Goal: Task Accomplishment & Management: Use online tool/utility

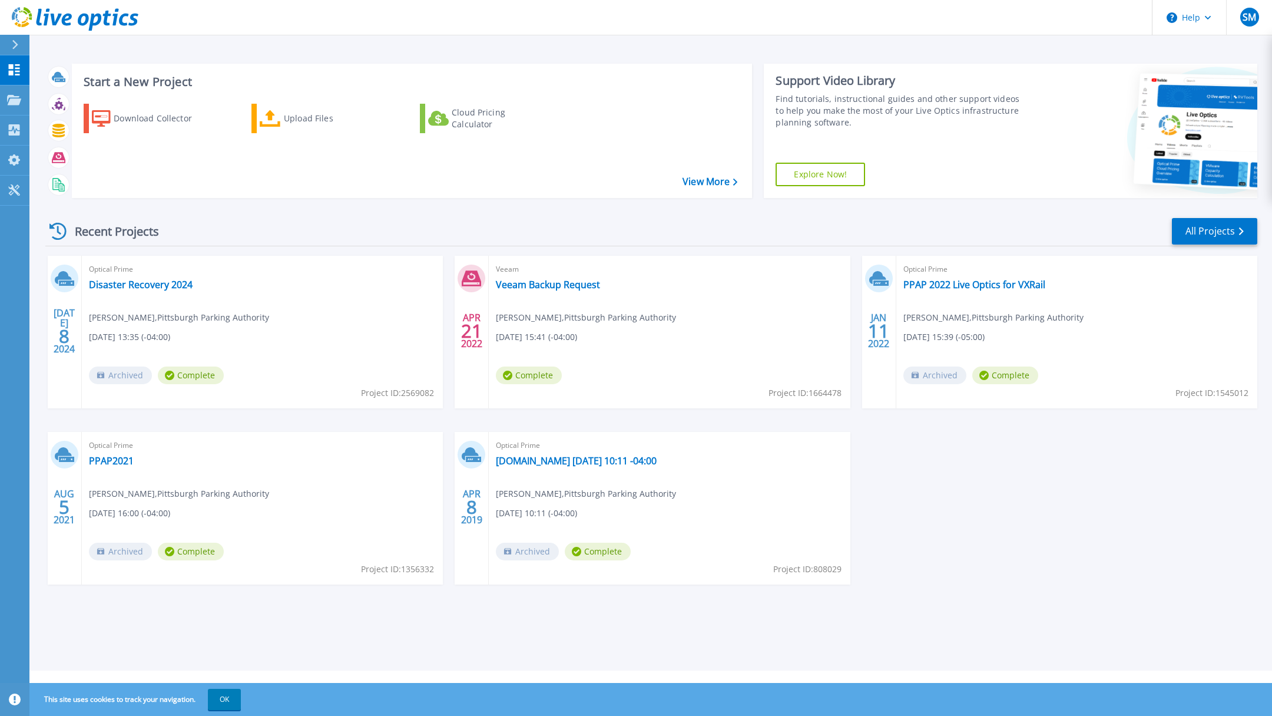
click at [307, 114] on div "Upload Files" at bounding box center [331, 119] width 94 height 24
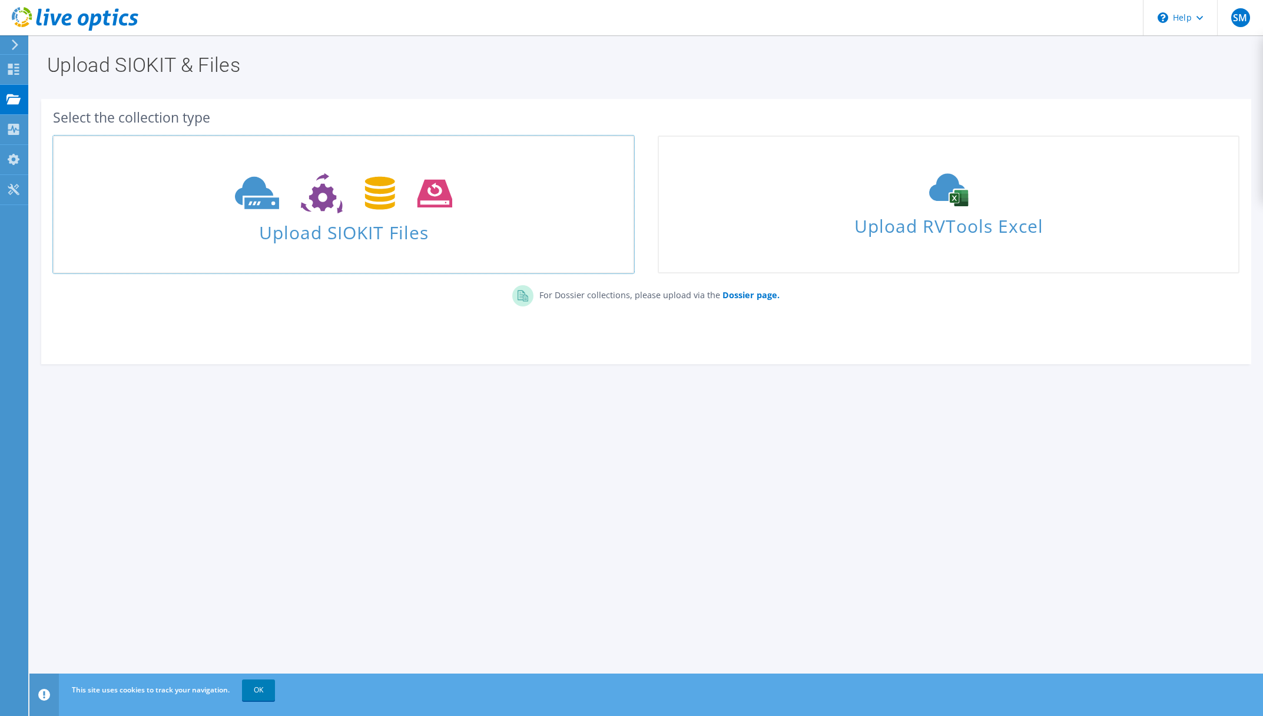
click at [352, 219] on span "Upload SIOKIT Files" at bounding box center [343, 228] width 579 height 25
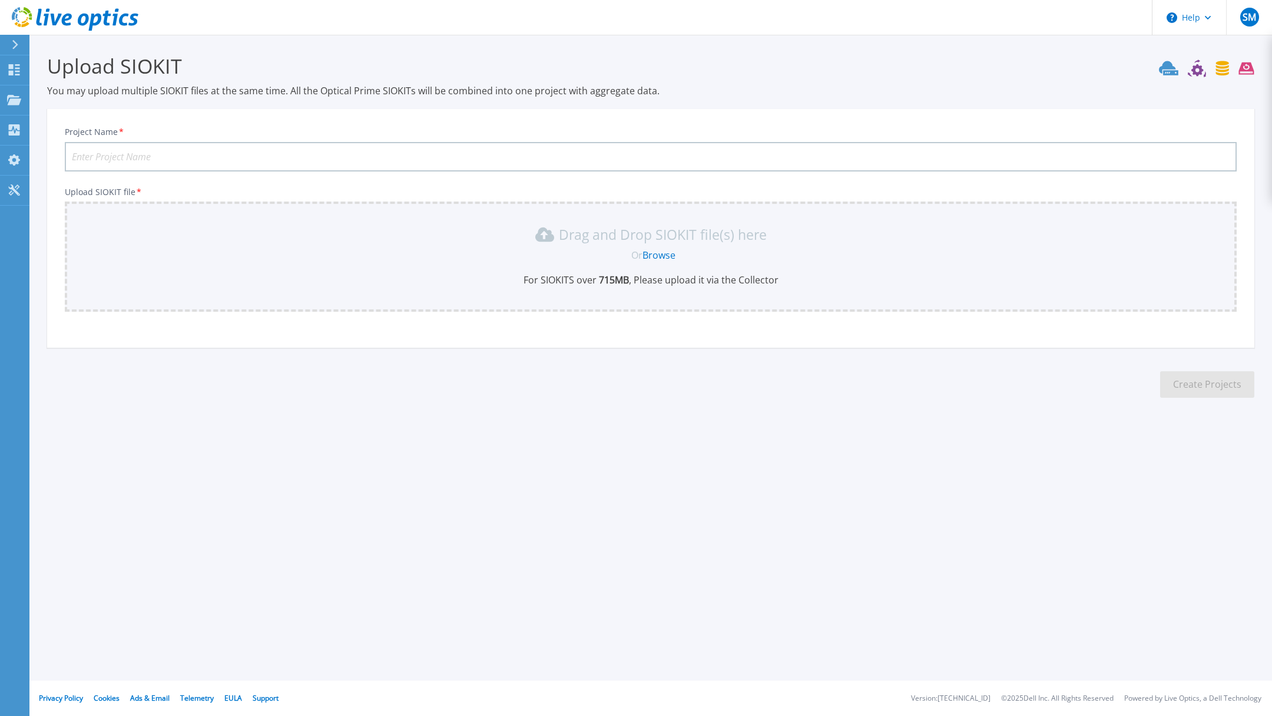
click at [123, 149] on input "Project Name *" at bounding box center [651, 156] width 1172 height 29
type input "Disaster Recovery 2025"
click at [631, 254] on span "Or" at bounding box center [636, 255] width 11 height 13
click at [654, 257] on link "Browse" at bounding box center [659, 255] width 33 height 13
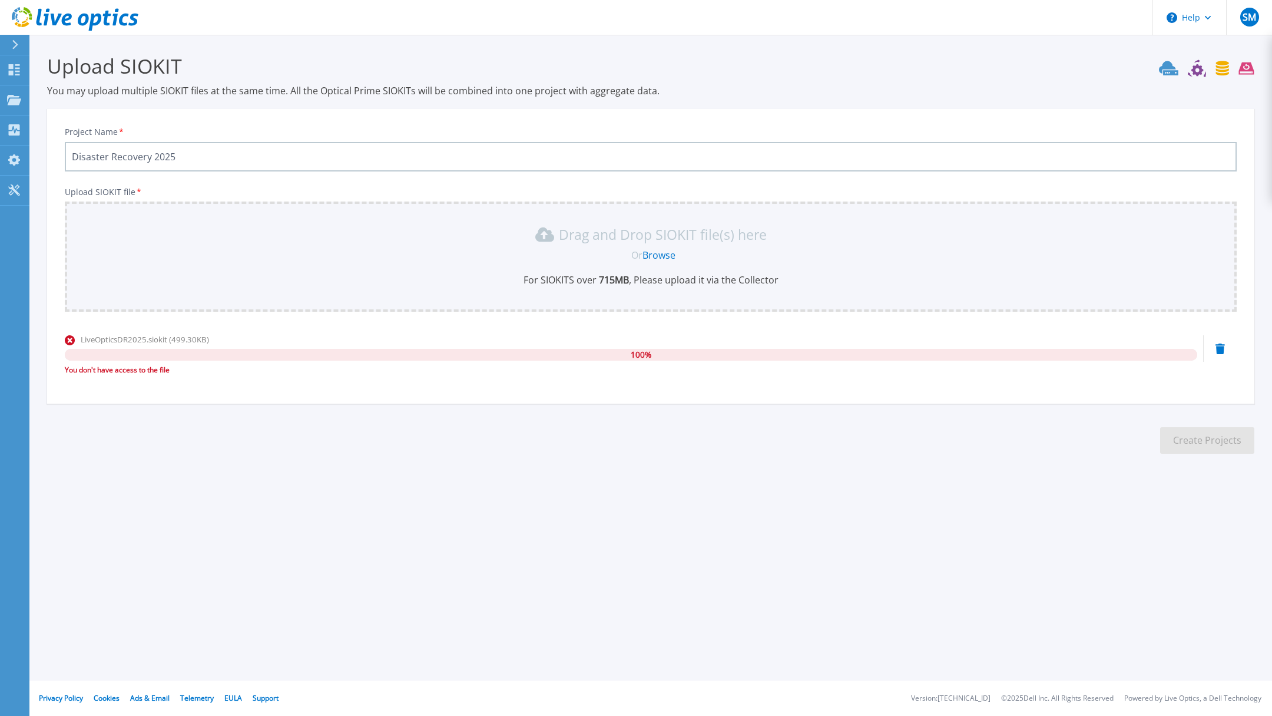
click at [664, 431] on section "Upload SIOKIT You may upload multiple SIOKIT files at the same time. All the Op…" at bounding box center [650, 257] width 1243 height 445
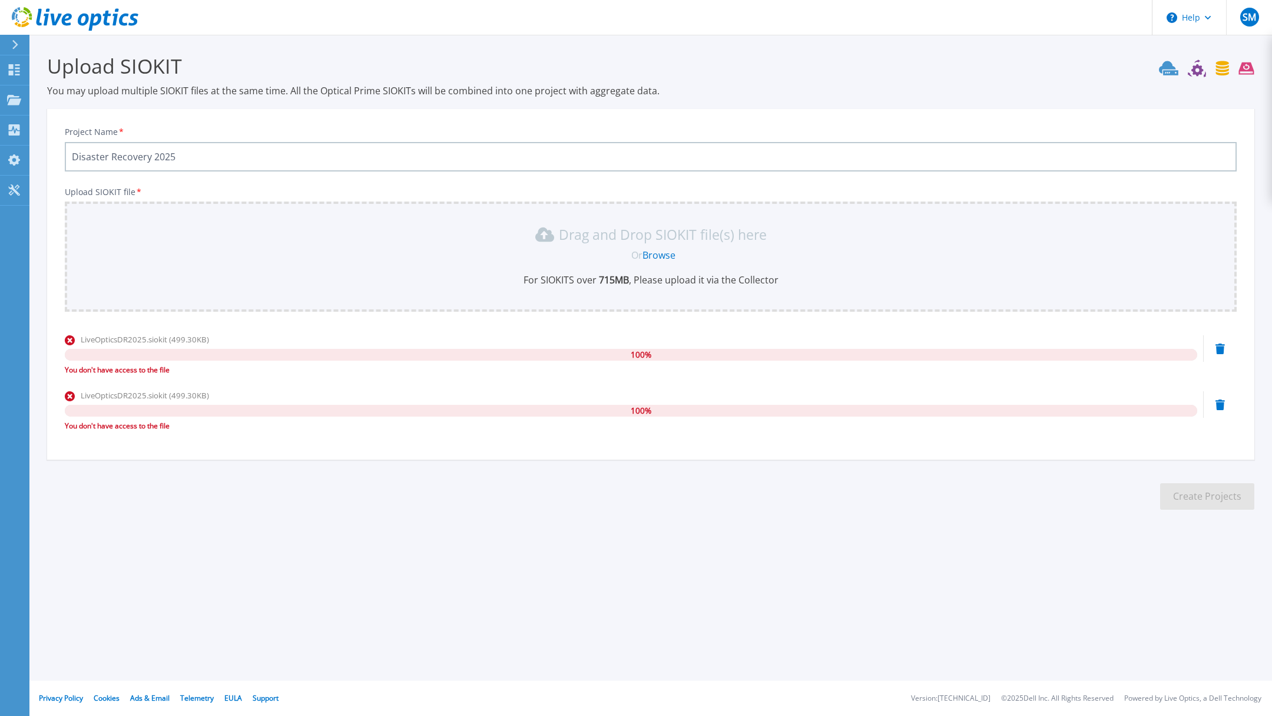
click at [1217, 348] on icon at bounding box center [1220, 348] width 9 height 11
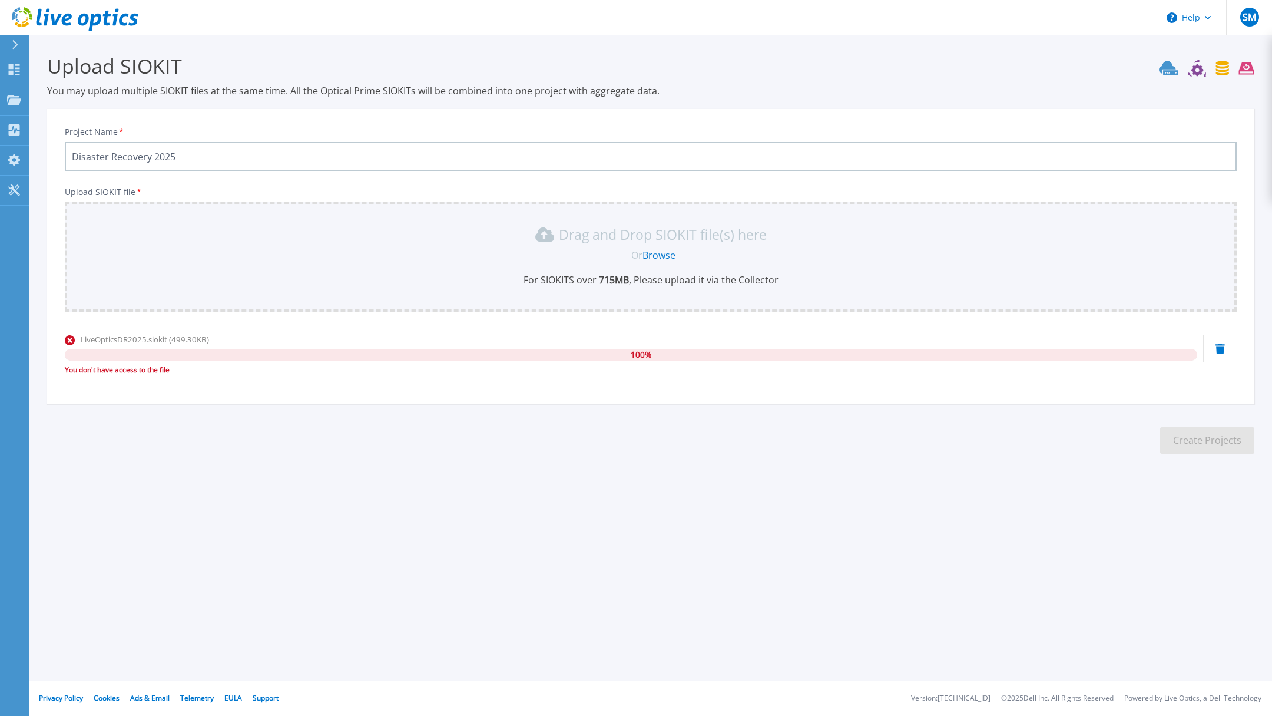
click at [1220, 349] on icon at bounding box center [1220, 348] width 9 height 11
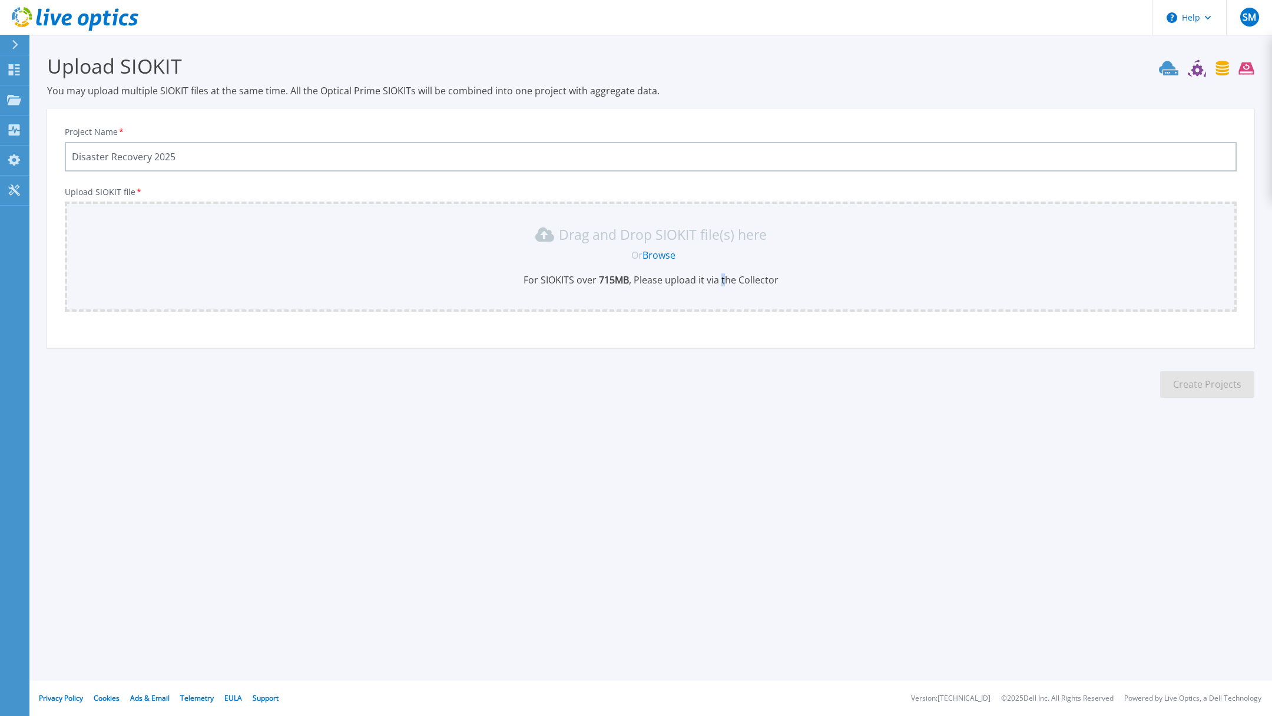
click at [725, 478] on div "Help SM End User [PERSON_NAME] [EMAIL_ADDRESS][DOMAIN_NAME] Pittsburgh Parking …" at bounding box center [636, 358] width 1272 height 716
click at [1249, 16] on span "SM" at bounding box center [1250, 16] width 14 height 9
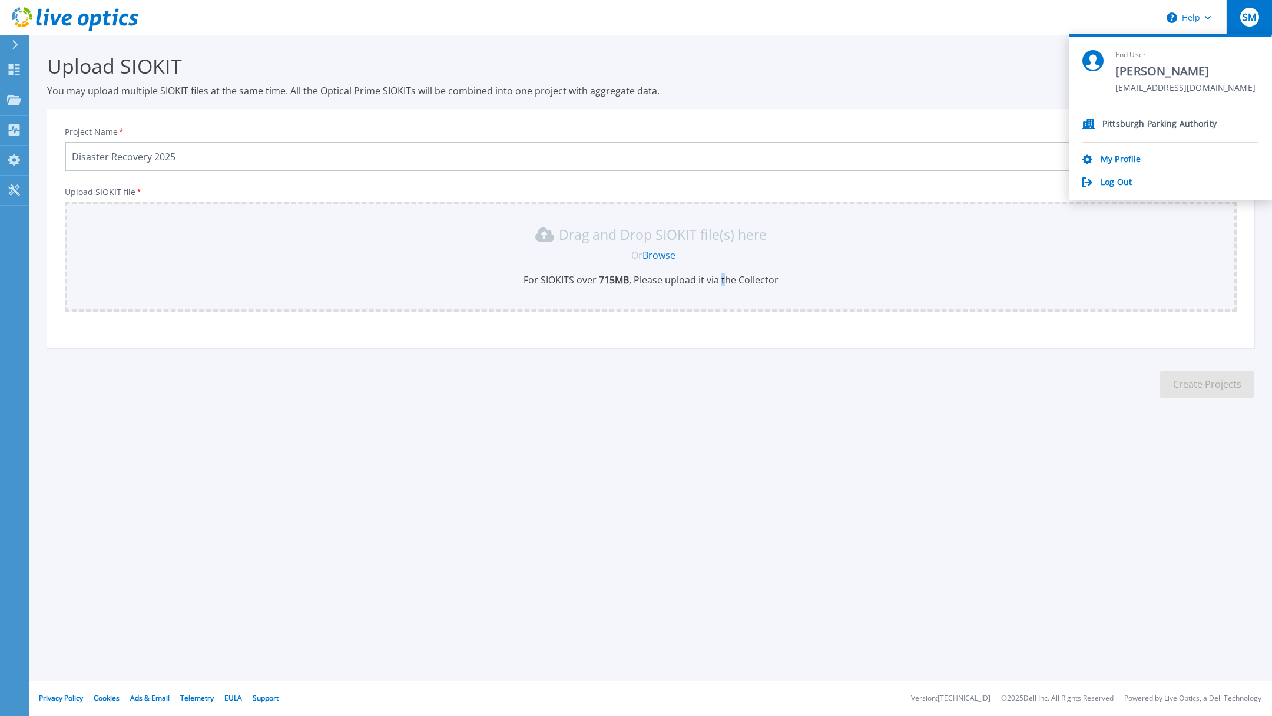
click at [1128, 179] on link "Log Out" at bounding box center [1116, 182] width 31 height 11
